Goal: Find specific page/section: Find specific page/section

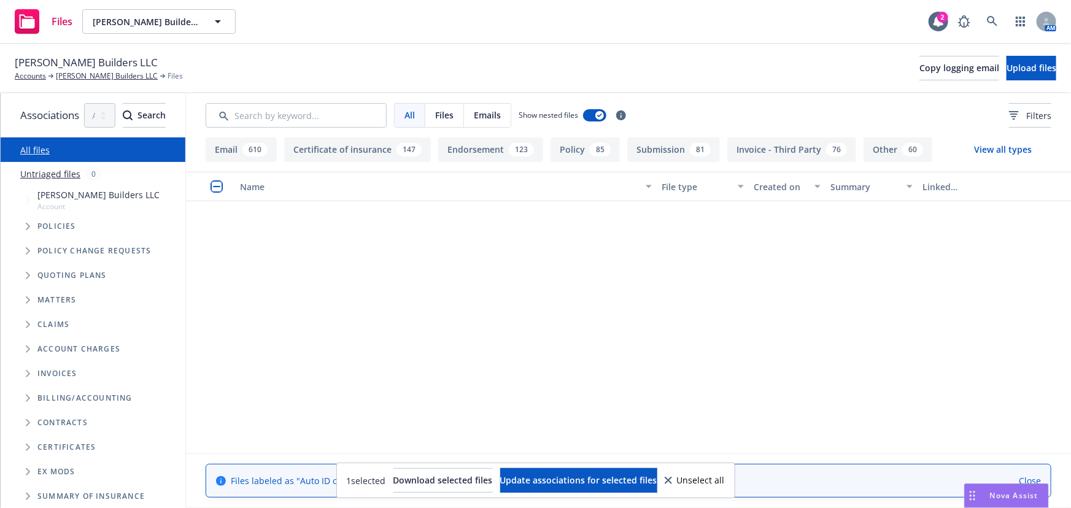
scroll to position [1842, 0]
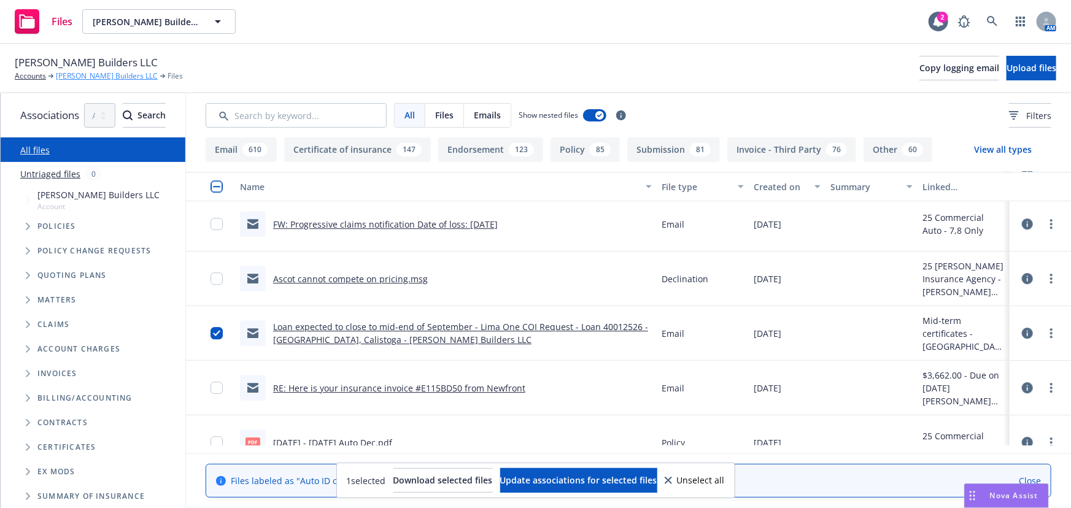
click at [79, 74] on link "[PERSON_NAME] Builders LLC" at bounding box center [107, 76] width 102 height 11
